Goal: Navigation & Orientation: Find specific page/section

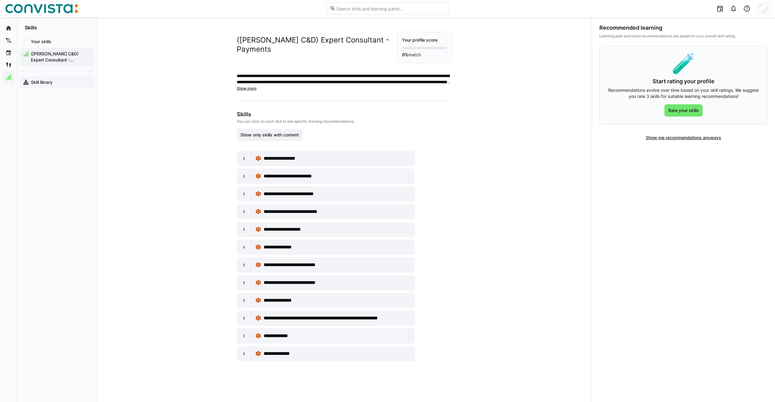
click at [0, 0] on app-navigation-label "Skill library" at bounding box center [0, 0] width 0 height 0
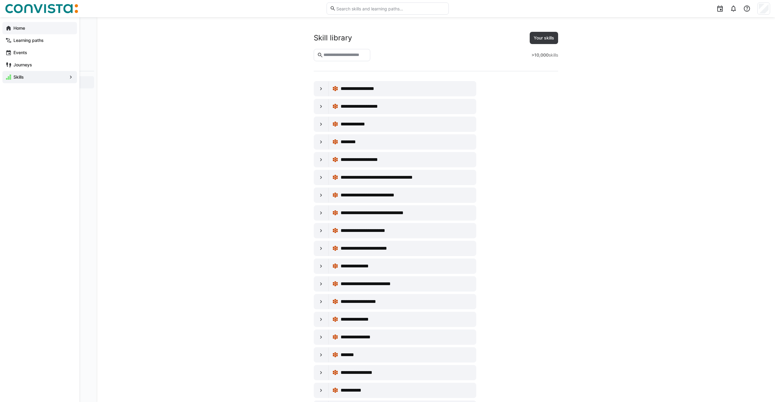
click at [0, 0] on app-navigation-label "Home" at bounding box center [0, 0] width 0 height 0
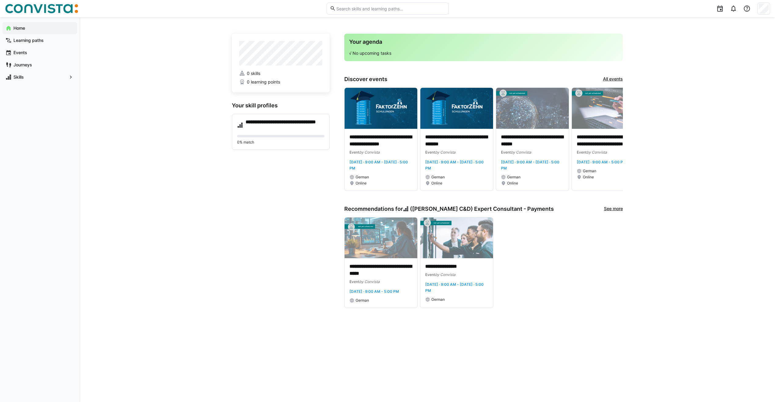
click at [615, 208] on link "See more" at bounding box center [613, 208] width 19 height 7
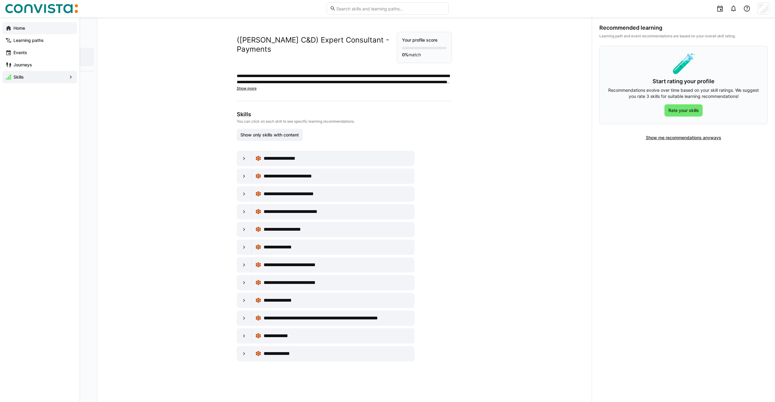
click at [0, 0] on app-navigation-label "Home" at bounding box center [0, 0] width 0 height 0
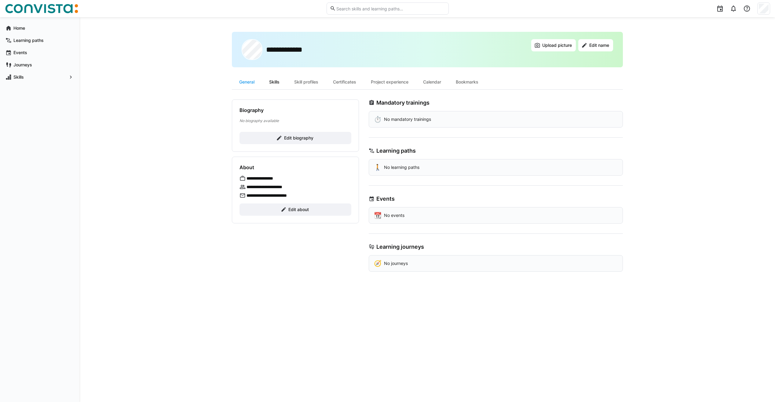
click at [277, 81] on div "Skills" at bounding box center [274, 82] width 25 height 15
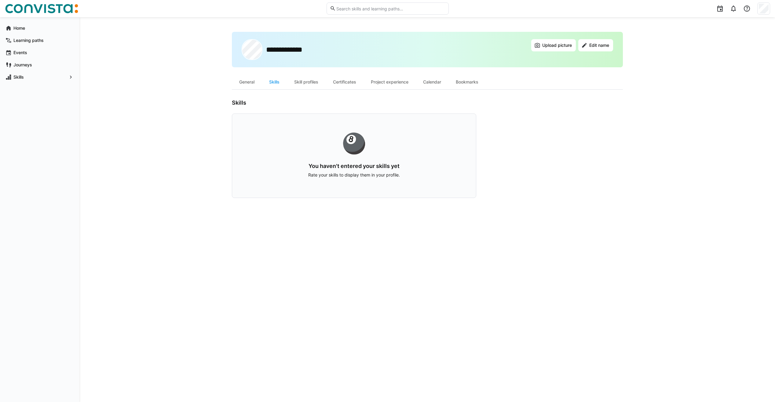
click at [302, 151] on div "🎱" at bounding box center [354, 143] width 205 height 20
click at [354, 146] on div "🎱" at bounding box center [354, 143] width 205 height 20
click at [308, 82] on div "Skill profiles" at bounding box center [306, 82] width 39 height 15
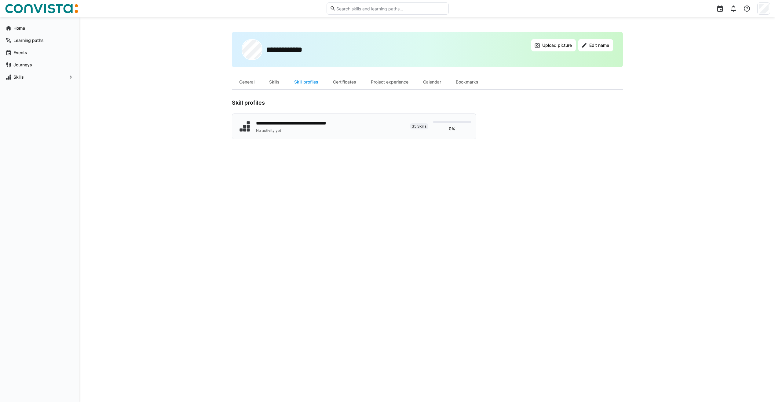
click at [305, 123] on div "**********" at bounding box center [304, 122] width 96 height 7
click at [346, 81] on div "Certificates" at bounding box center [345, 82] width 38 height 15
click at [387, 83] on div "Project experience" at bounding box center [390, 82] width 52 height 15
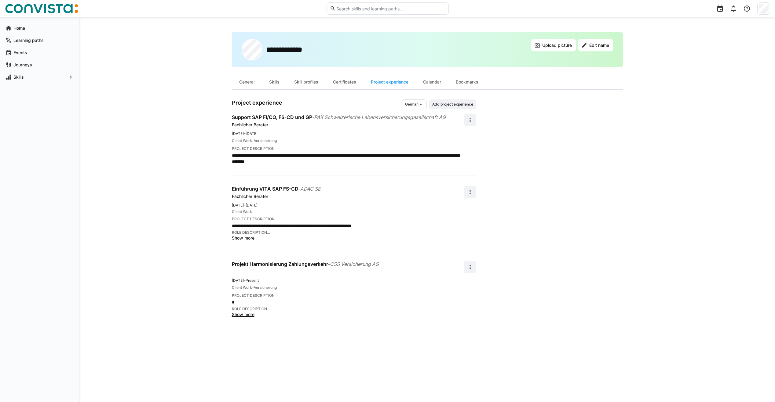
click at [242, 314] on span "Show more" at bounding box center [243, 313] width 23 height 5
